Goal: Information Seeking & Learning: Learn about a topic

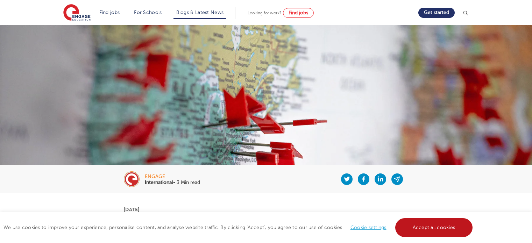
scroll to position [210, 0]
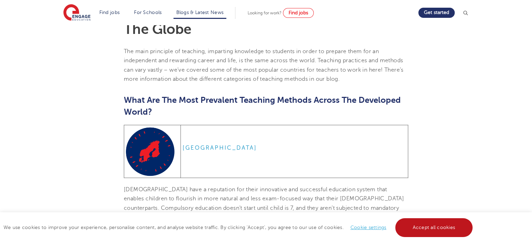
click at [421, 224] on link "Accept all cookies" at bounding box center [434, 227] width 78 height 19
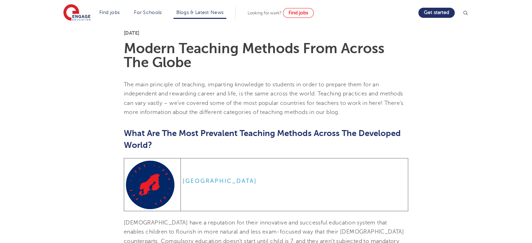
scroll to position [133, 0]
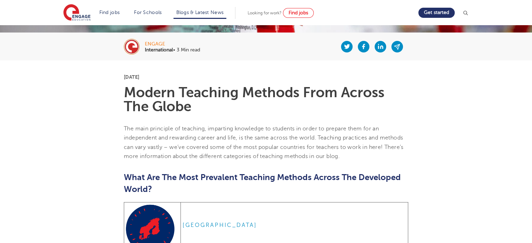
click at [124, 128] on span "The main principle of teaching, imparting knowledge to students in order to pre…" at bounding box center [264, 143] width 280 height 34
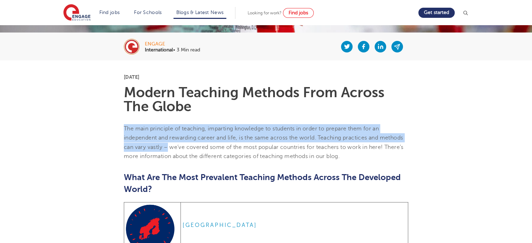
drag, startPoint x: 124, startPoint y: 128, endPoint x: 167, endPoint y: 145, distance: 46.8
click at [168, 145] on span "The main principle of teaching, imparting knowledge to students in order to pre…" at bounding box center [264, 143] width 280 height 34
click at [317, 137] on span "The main principle of teaching, imparting knowledge to students in order to pre…" at bounding box center [264, 143] width 280 height 34
drag, startPoint x: 125, startPoint y: 127, endPoint x: 319, endPoint y: 137, distance: 194.8
click at [319, 137] on span "The main principle of teaching, imparting knowledge to students in order to pre…" at bounding box center [264, 143] width 280 height 34
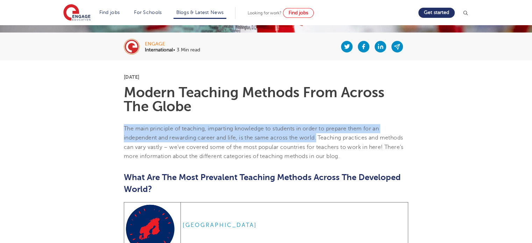
copy span "The main principle of teaching, imparting knowledge to students in order to pre…"
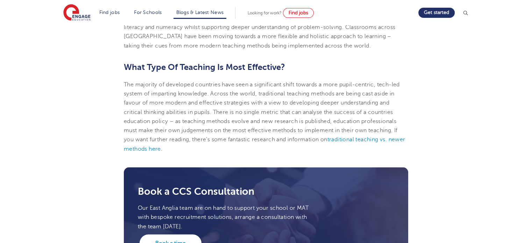
scroll to position [1380, 0]
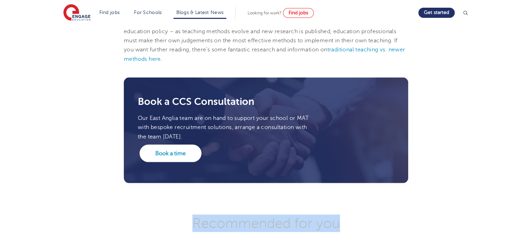
drag, startPoint x: 531, startPoint y: 190, endPoint x: 528, endPoint y: 210, distance: 20.2
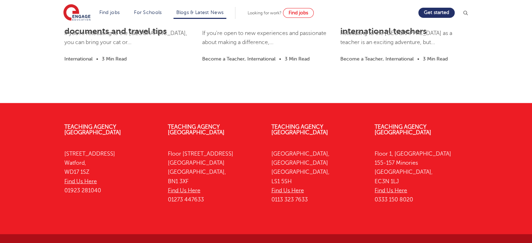
scroll to position [1735, 0]
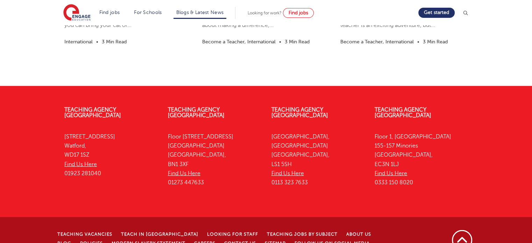
click at [532, 226] on div "Teaching Vacancies Teach in [GEOGRAPHIC_DATA] Looking for staff Teaching jobs b…" at bounding box center [266, 245] width 532 height 57
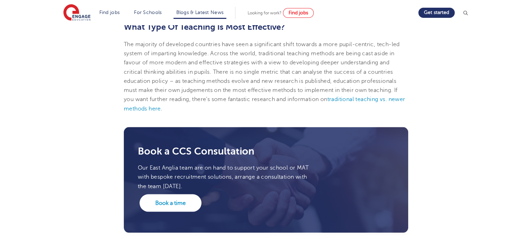
scroll to position [1325, 0]
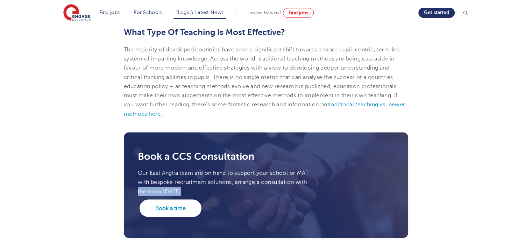
drag, startPoint x: 531, startPoint y: 180, endPoint x: 531, endPoint y: 176, distance: 4.2
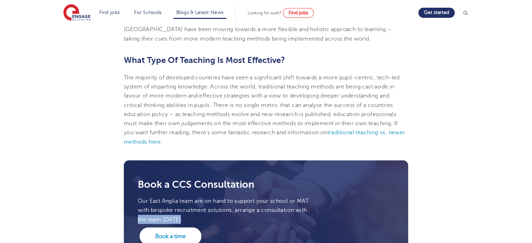
scroll to position [1290, 0]
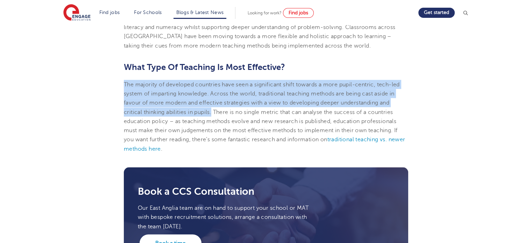
drag, startPoint x: 123, startPoint y: 74, endPoint x: 213, endPoint y: 101, distance: 93.9
copy span "The majority of developed countries have seen a significant shift towards a mor…"
